Goal: Task Accomplishment & Management: Manage account settings

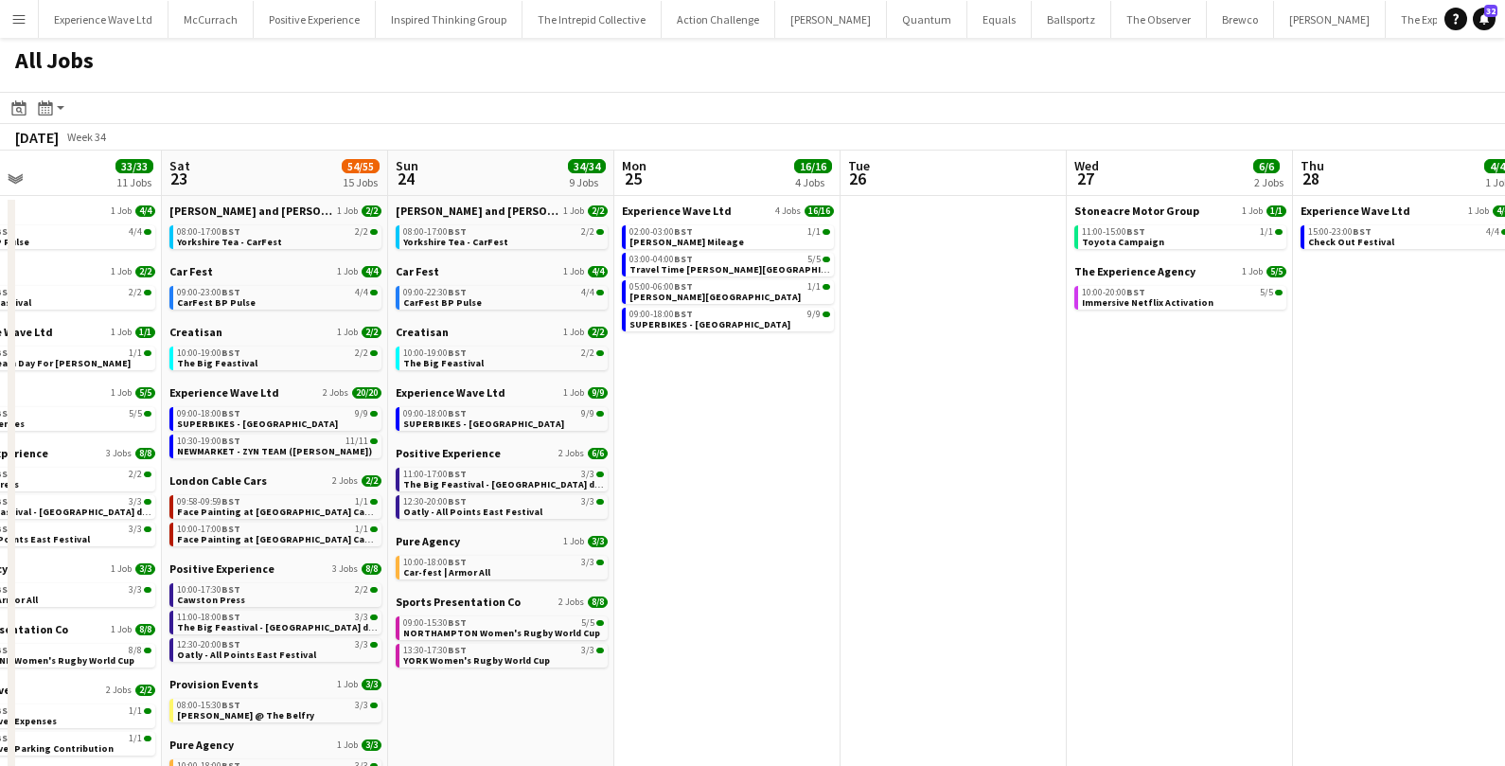
scroll to position [0, 518]
click at [575, 240] on link "08:00-17:00 BST 2/2 Yorkshire Tea - CarFest" at bounding box center [502, 236] width 201 height 22
click at [474, 294] on div "09:00-22:30 BST 4/4" at bounding box center [502, 292] width 201 height 9
click at [437, 413] on span "09:00-18:00 BST" at bounding box center [433, 413] width 63 height 9
click at [424, 623] on span "09:00-15:30 BST" at bounding box center [433, 622] width 63 height 9
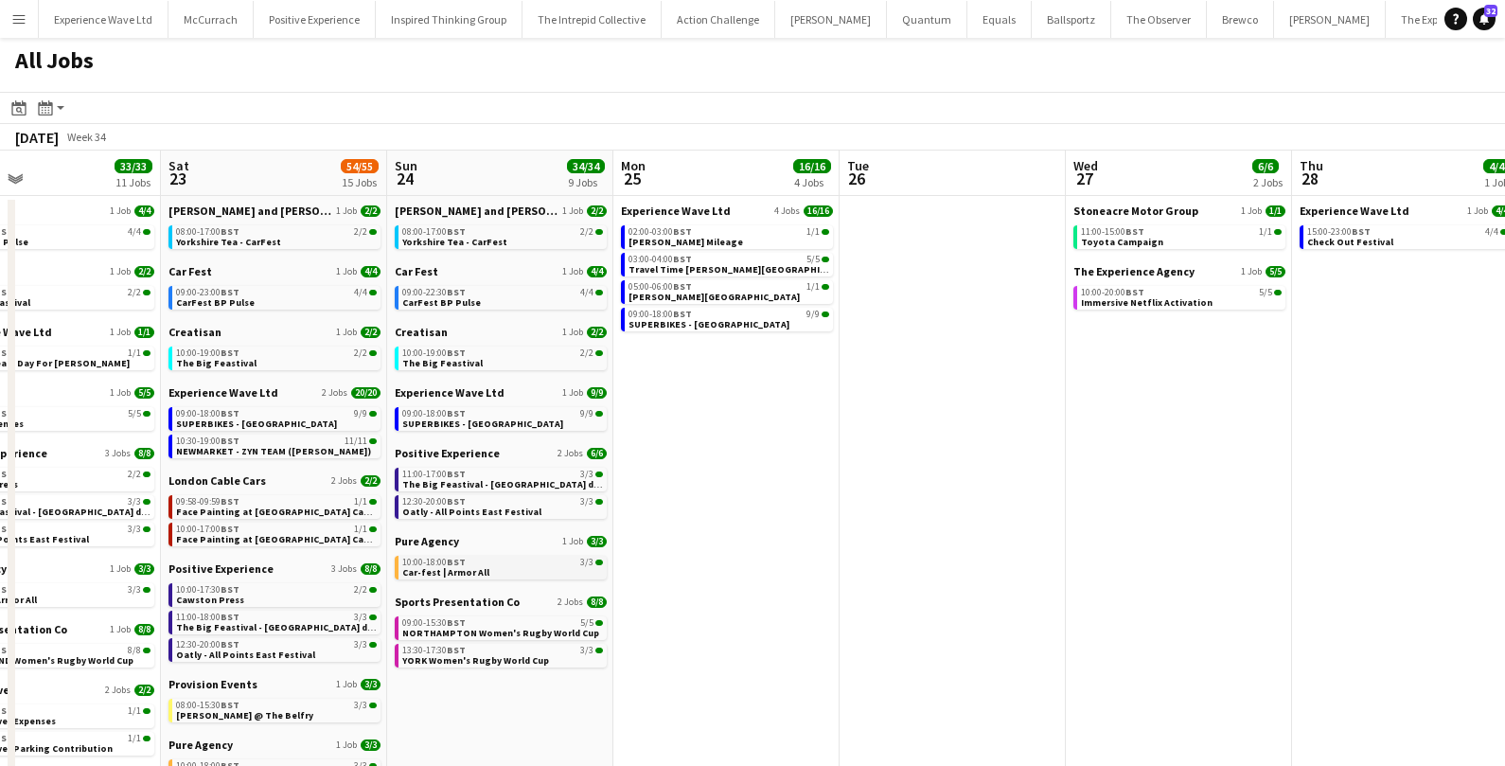
click at [437, 563] on span "10:00-18:00 BST" at bounding box center [433, 561] width 63 height 9
click at [443, 362] on span "The Big Feastival" at bounding box center [442, 363] width 80 height 12
click at [423, 480] on span "The Big Feastival - [GEOGRAPHIC_DATA] drinks" at bounding box center [509, 484] width 214 height 12
click at [415, 504] on span "12:30-20:00 BST" at bounding box center [433, 501] width 63 height 9
click at [427, 663] on span "YORK Women's Rugby World Cup" at bounding box center [475, 660] width 147 height 12
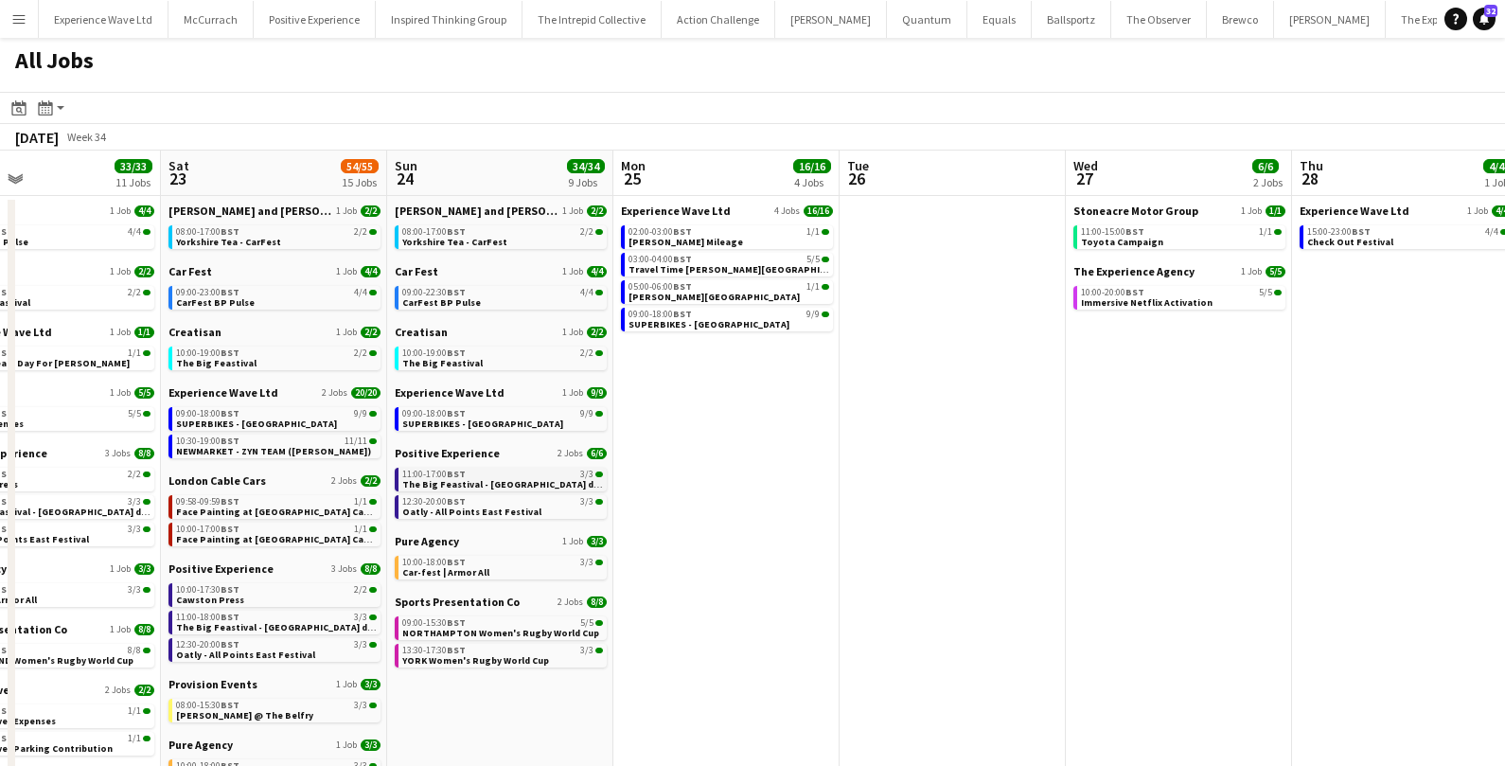
click at [446, 478] on span "The Big Feastival - [GEOGRAPHIC_DATA] drinks" at bounding box center [509, 484] width 214 height 12
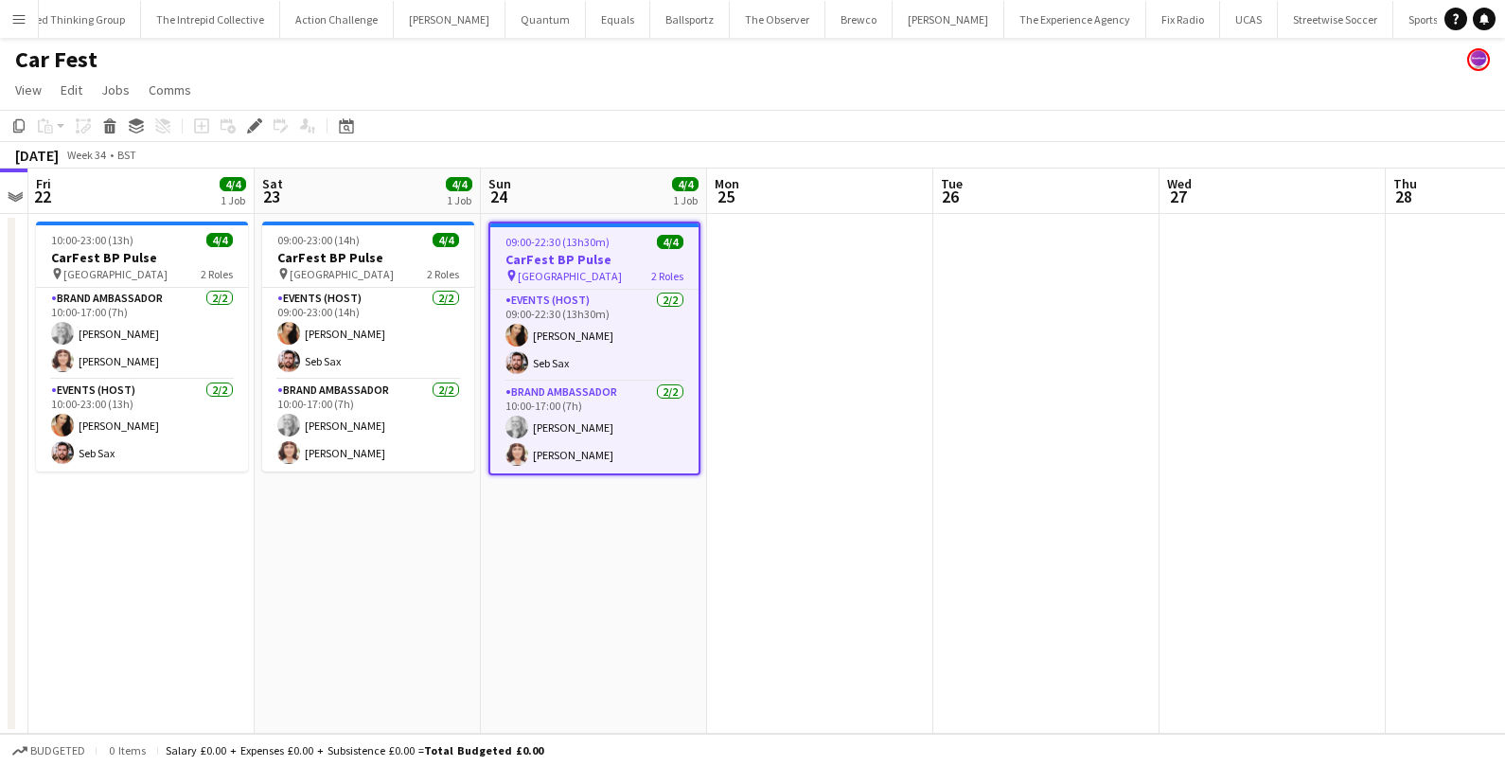
scroll to position [0, 544]
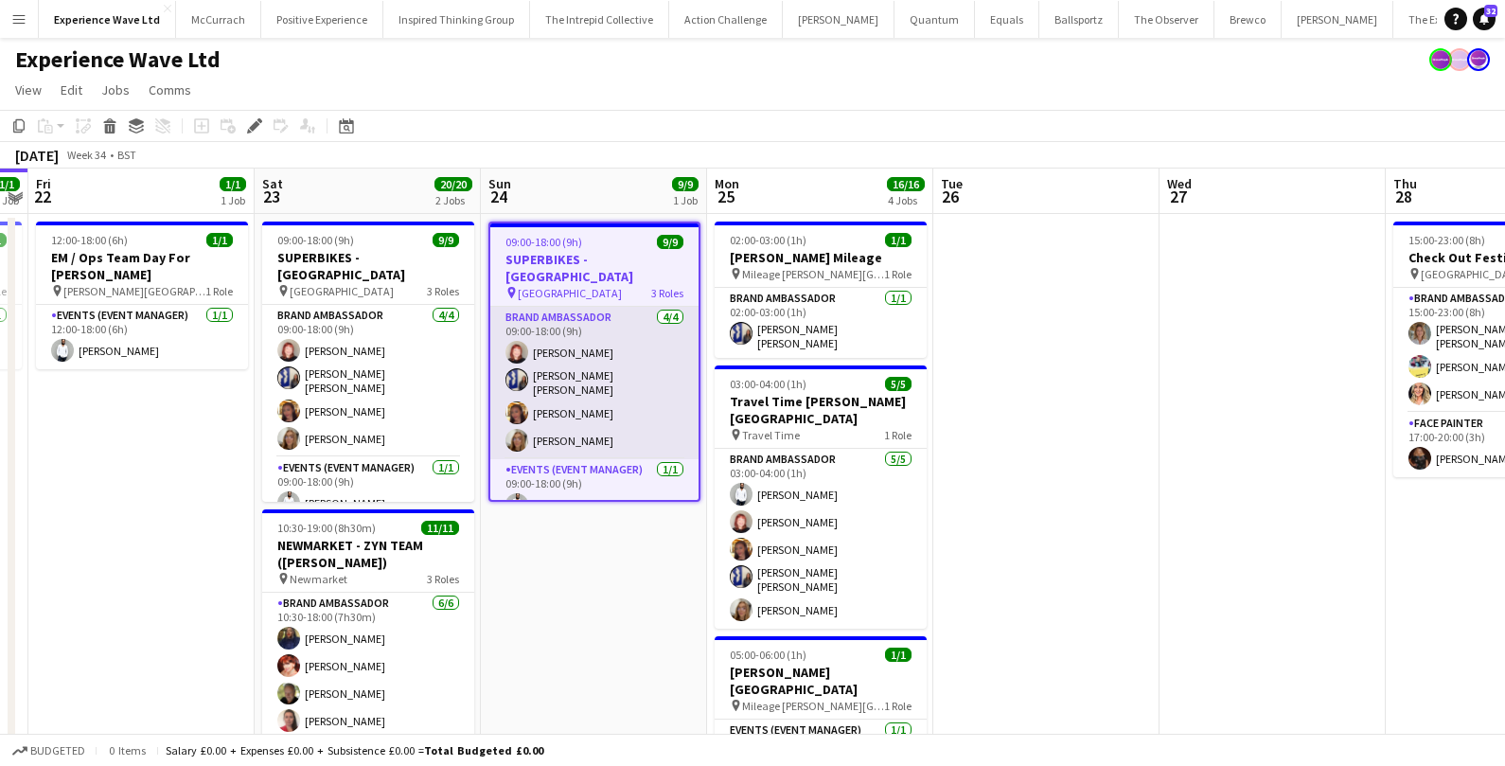
scroll to position [146, 0]
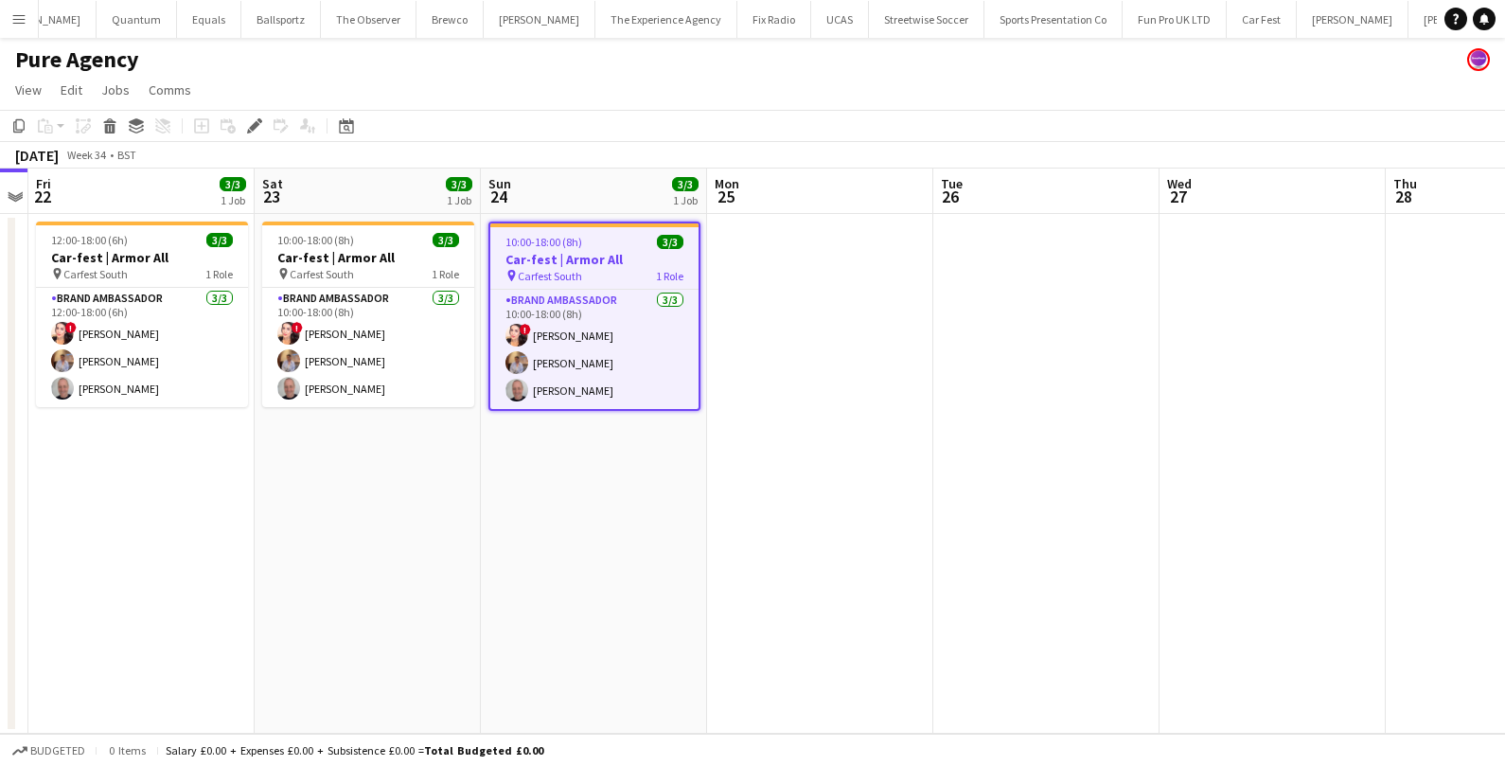
scroll to position [0, 1029]
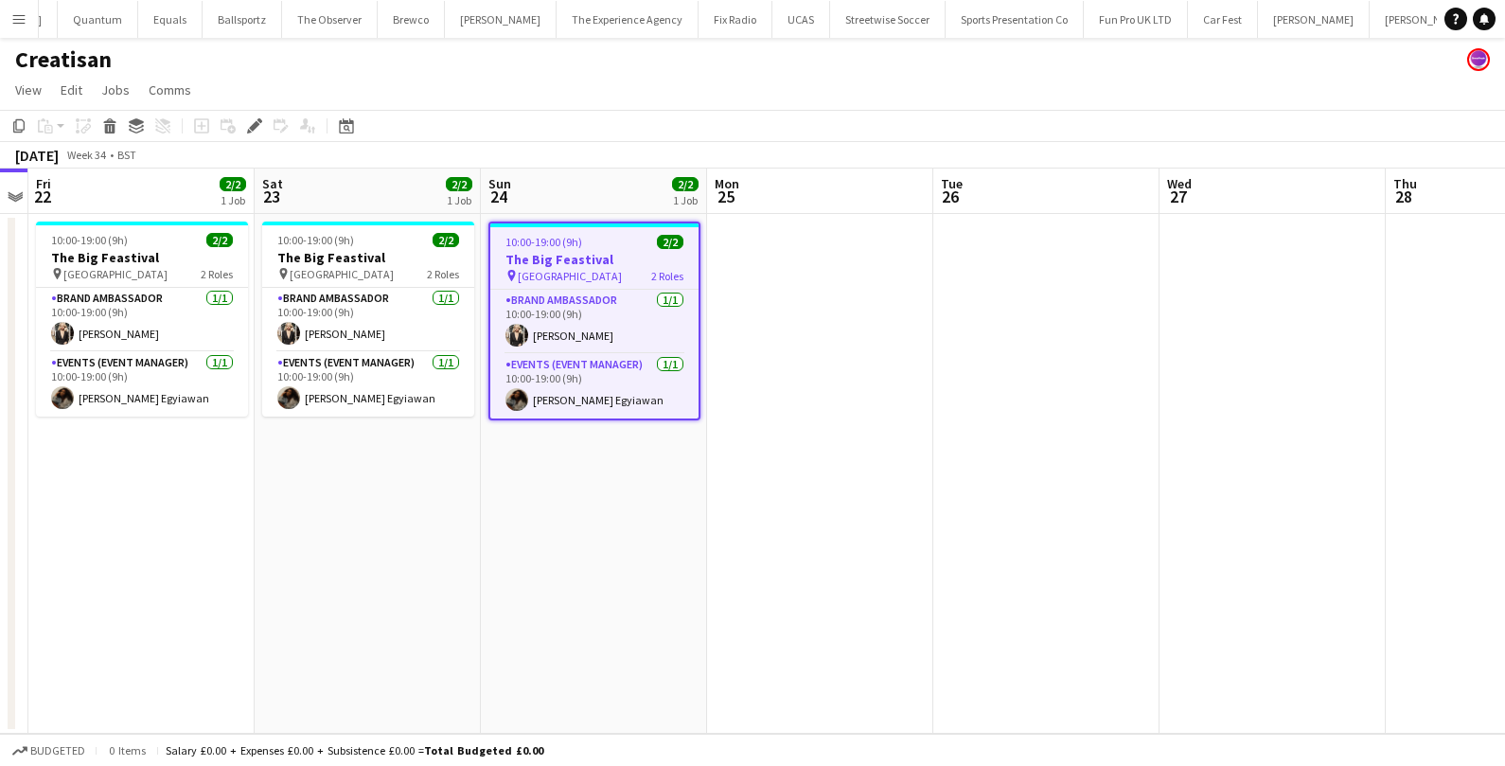
scroll to position [0, 939]
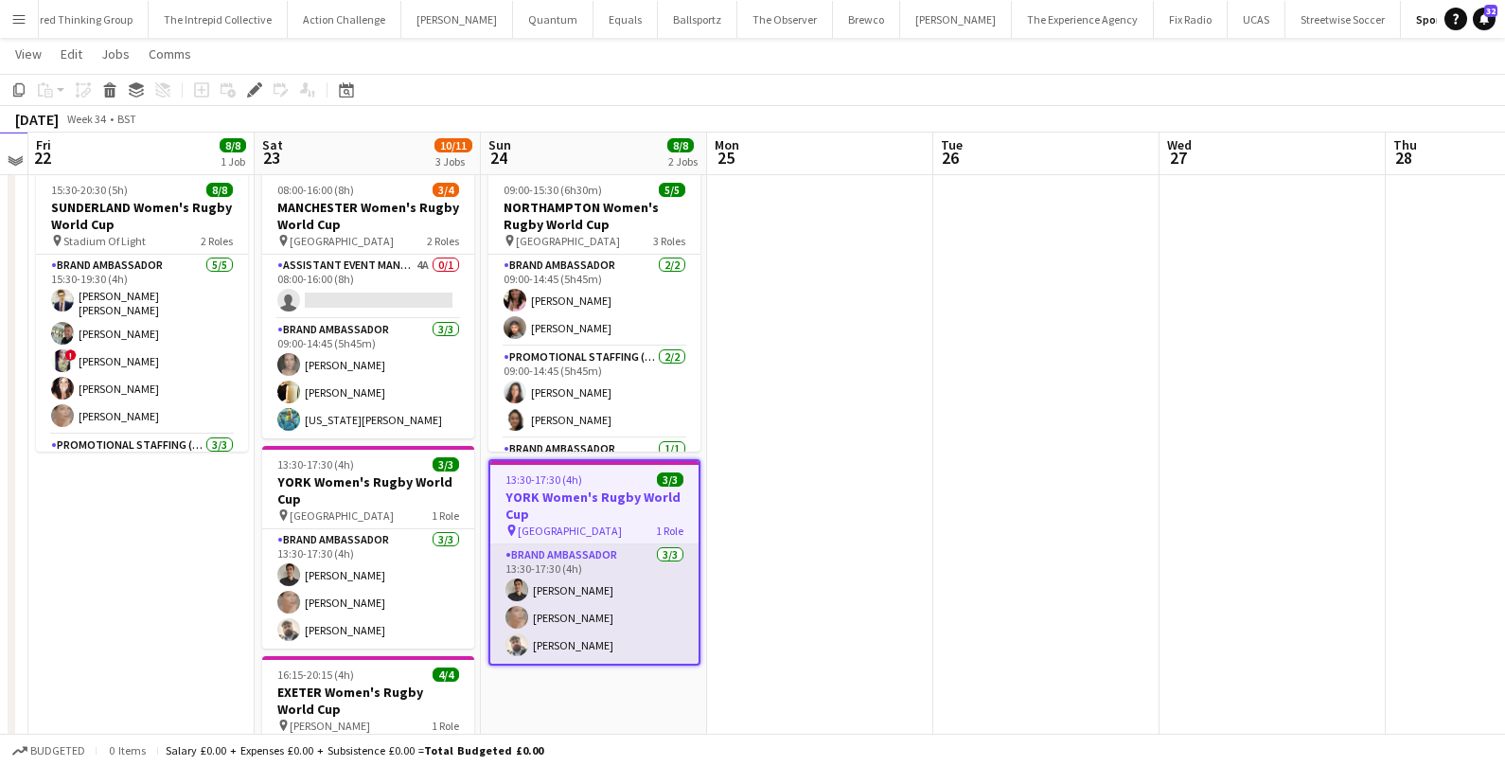
scroll to position [49, 0]
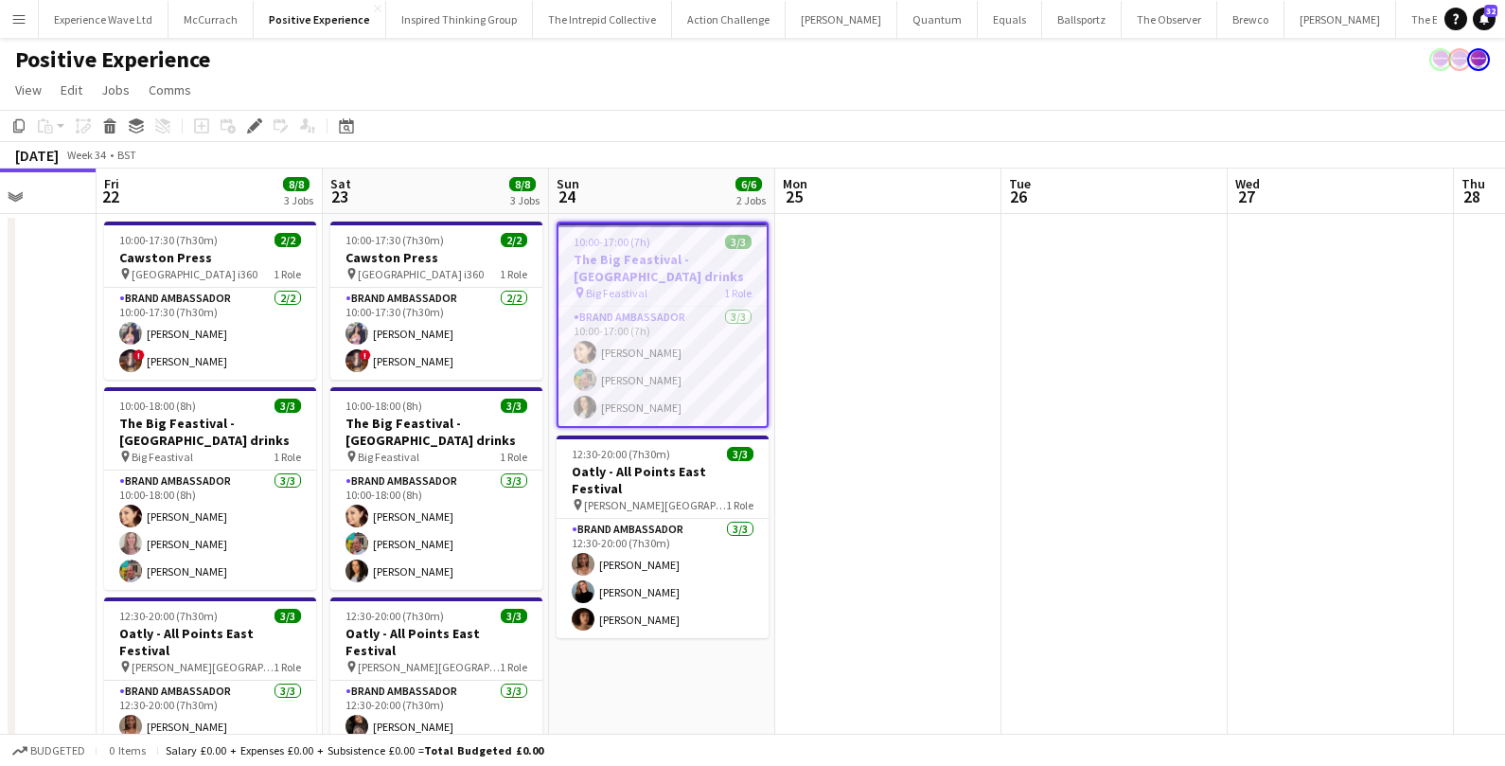
scroll to position [0, 574]
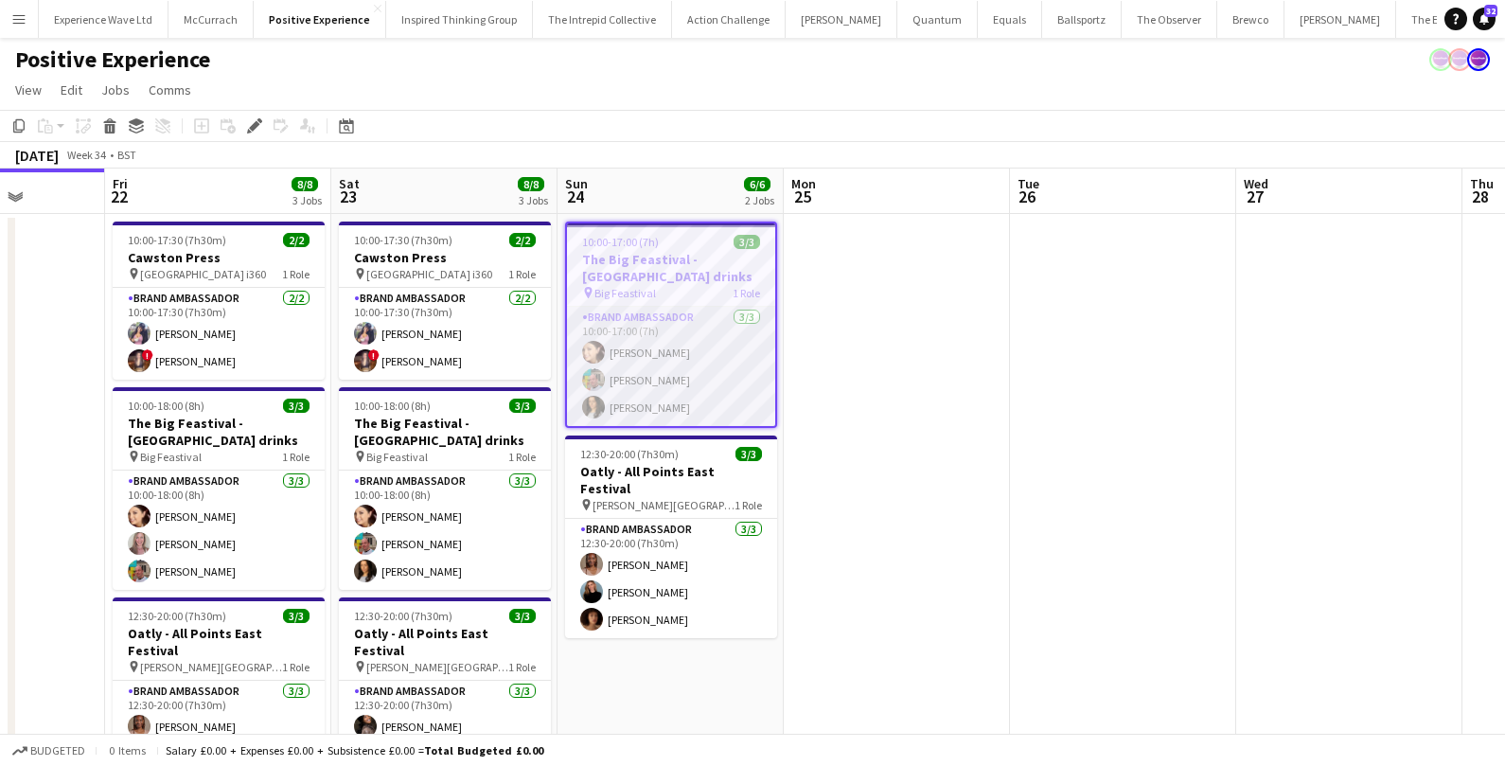
click at [636, 335] on app-card-role "Brand Ambassador [DATE] 10:00-17:00 (7h) [PERSON_NAME] [PERSON_NAME] [PERSON_NA…" at bounding box center [671, 366] width 208 height 119
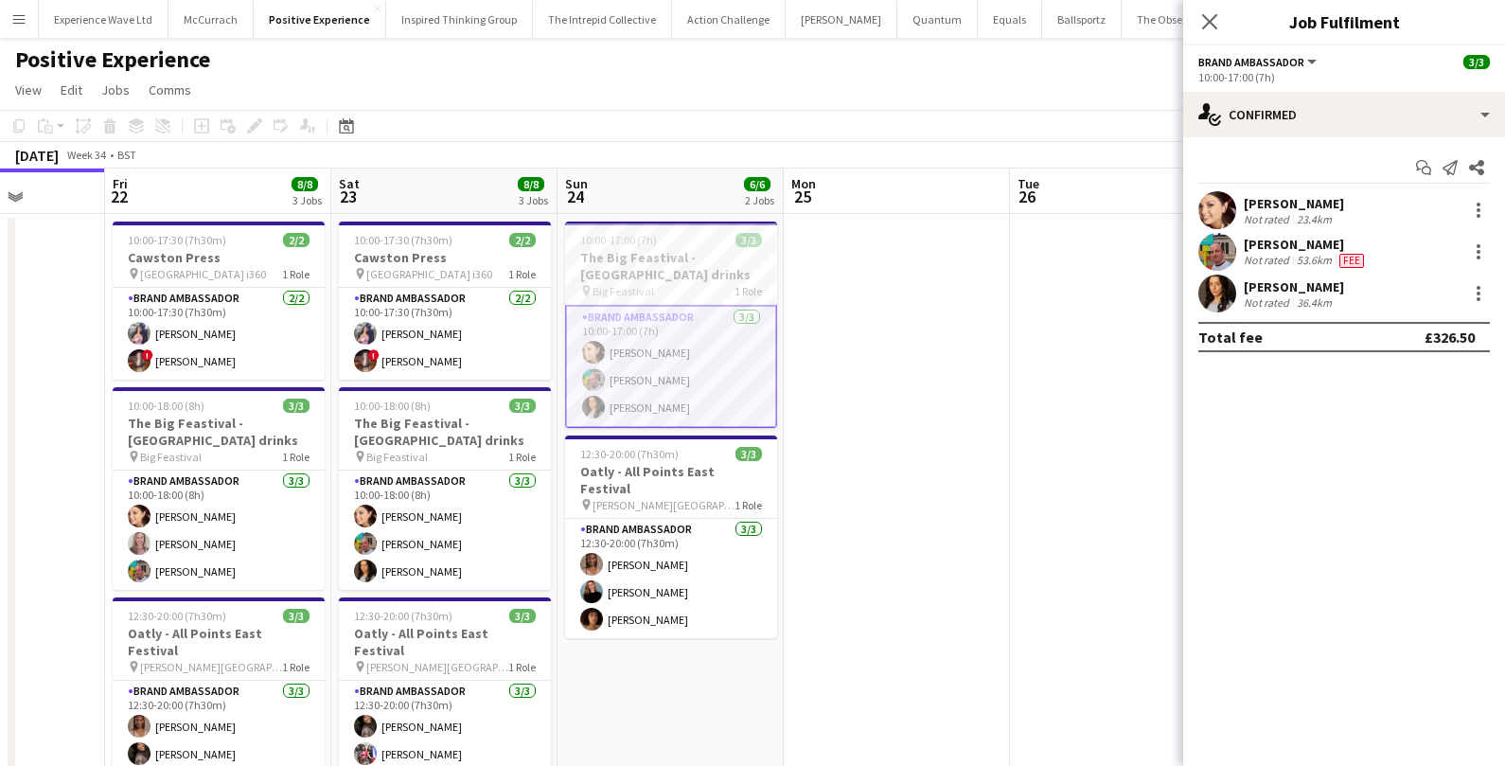
click at [859, 242] on app-date-cell at bounding box center [897, 528] width 226 height 628
